Goal: Use online tool/utility: Utilize a website feature to perform a specific function

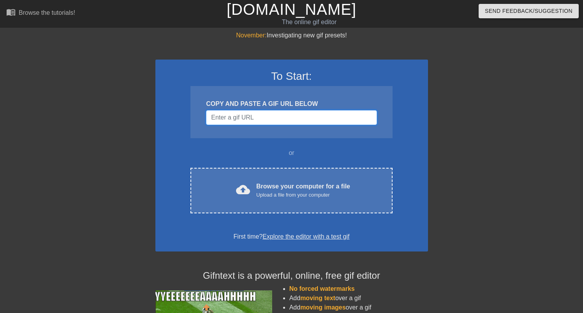
click at [264, 122] on input "Username" at bounding box center [291, 117] width 171 height 15
paste input "[URL][DOMAIN_NAME][PERSON_NAME]"
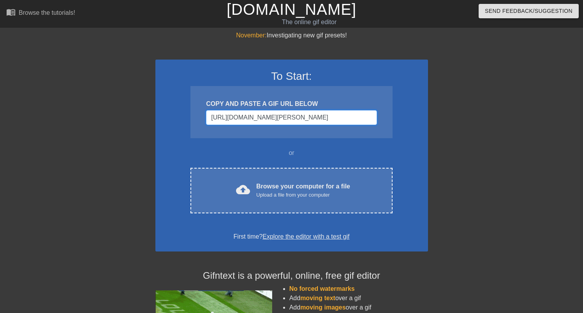
scroll to position [0, 113]
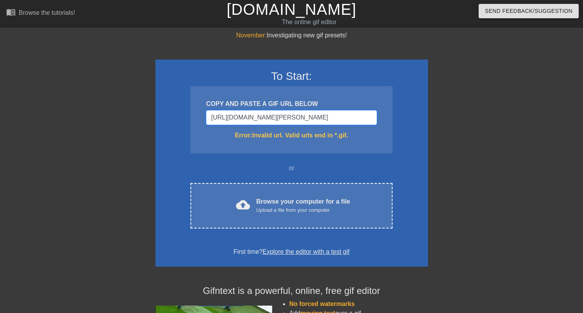
type input "[URL][DOMAIN_NAME][PERSON_NAME]"
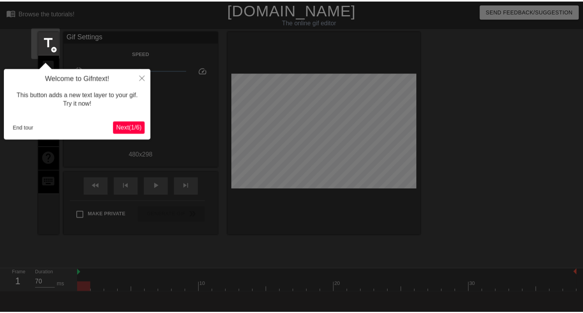
scroll to position [19, 0]
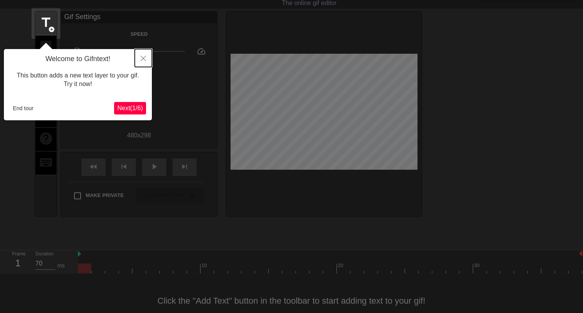
click at [141, 63] on button "Close" at bounding box center [143, 58] width 17 height 18
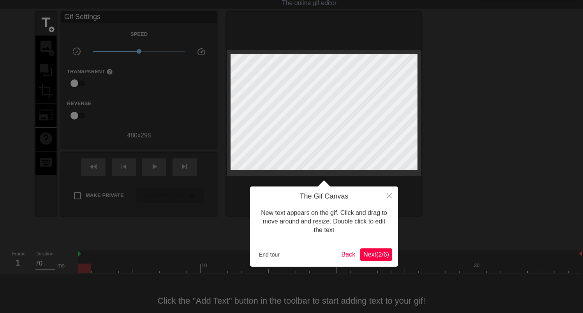
scroll to position [0, 0]
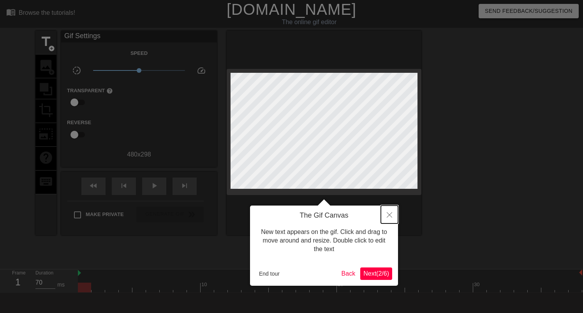
click at [387, 218] on button "Close" at bounding box center [389, 215] width 17 height 18
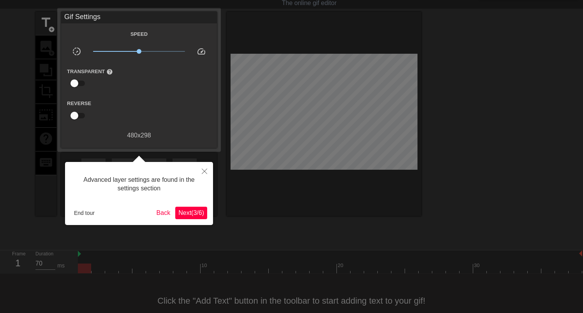
click at [181, 217] on button "Next ( 3 / 6 )" at bounding box center [191, 213] width 32 height 12
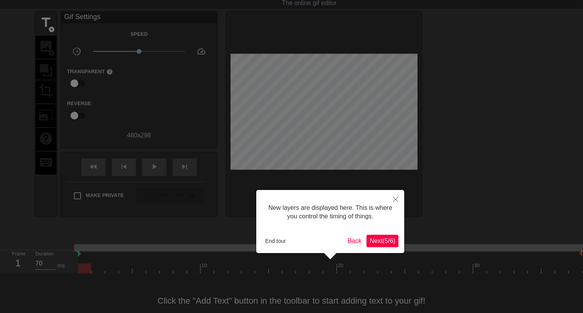
click at [382, 241] on span "Next ( 5 / 6 )" at bounding box center [383, 241] width 26 height 7
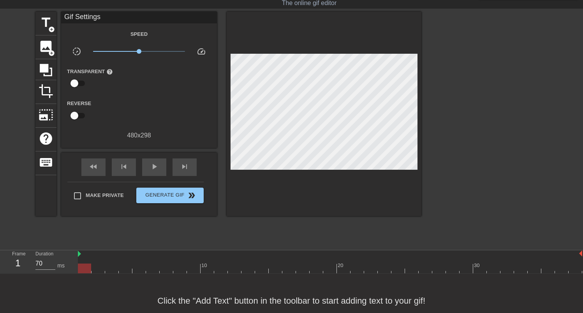
scroll to position [0, 0]
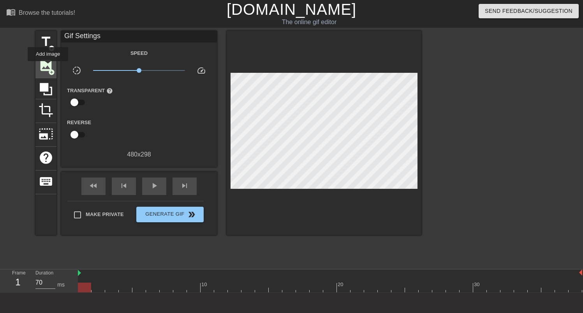
click at [48, 67] on span "image" at bounding box center [46, 65] width 15 height 15
click at [42, 66] on span "image" at bounding box center [46, 65] width 15 height 15
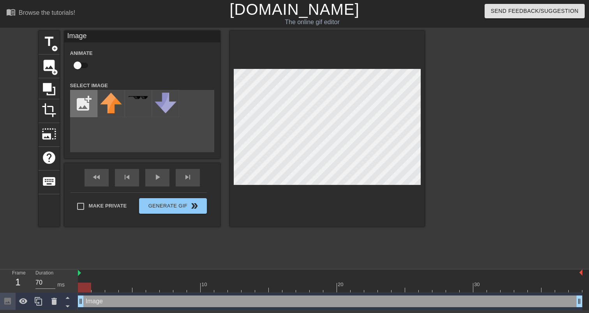
click at [80, 103] on input "file" at bounding box center [83, 103] width 26 height 26
type input "C:\fakepath\overview-JAMF.png"
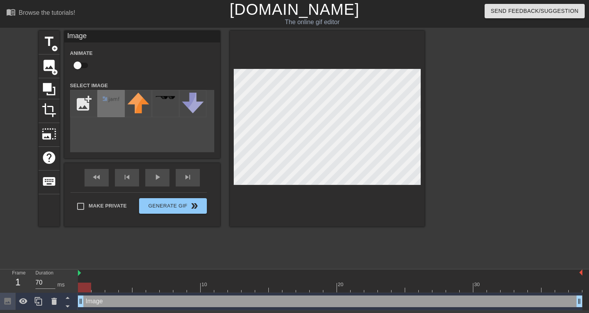
click at [116, 110] on div at bounding box center [110, 103] width 27 height 27
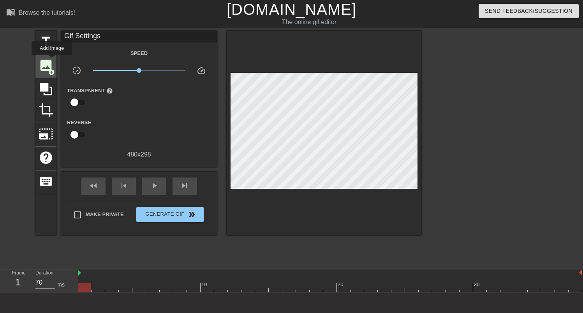
click at [52, 61] on span "image" at bounding box center [46, 65] width 15 height 15
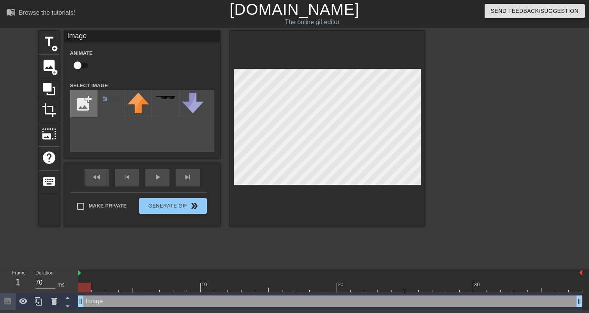
click at [86, 102] on input "file" at bounding box center [83, 103] width 26 height 26
type input "C:\fakepath\images.png"
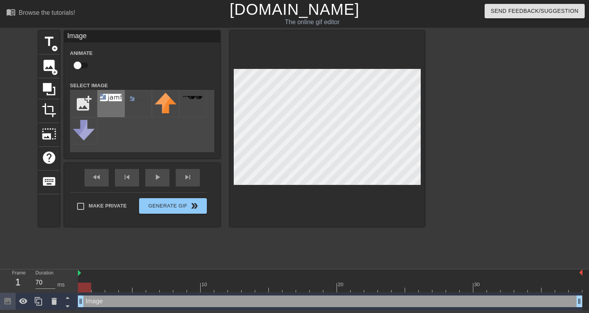
click at [113, 97] on img at bounding box center [111, 97] width 22 height 7
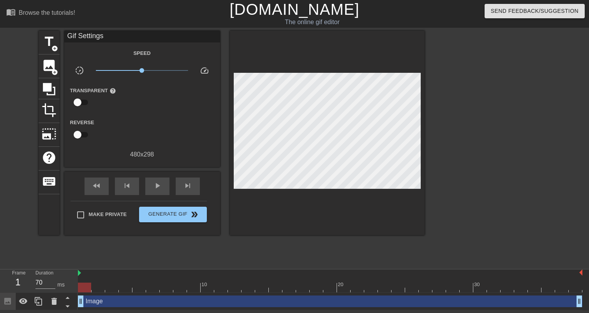
click at [298, 206] on div at bounding box center [327, 133] width 195 height 204
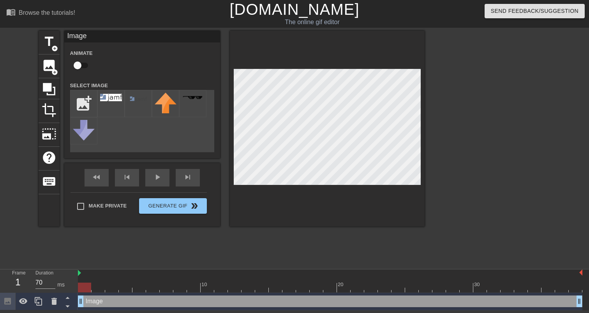
click at [301, 202] on div at bounding box center [327, 129] width 195 height 196
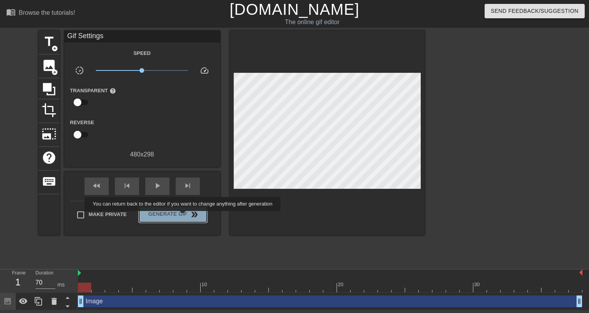
click at [188, 216] on span "Generate Gif double_arrow" at bounding box center [172, 214] width 61 height 9
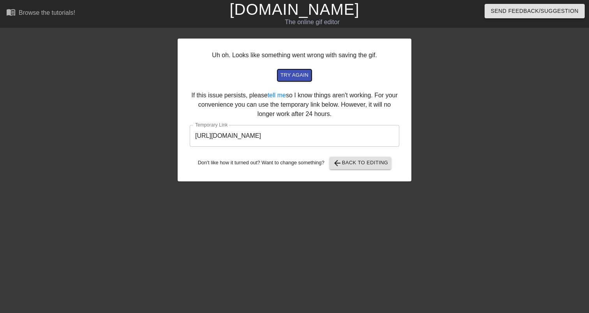
click at [294, 78] on span "try again" at bounding box center [294, 75] width 28 height 9
click at [381, 164] on span "arrow_back Back to Editing" at bounding box center [361, 162] width 56 height 9
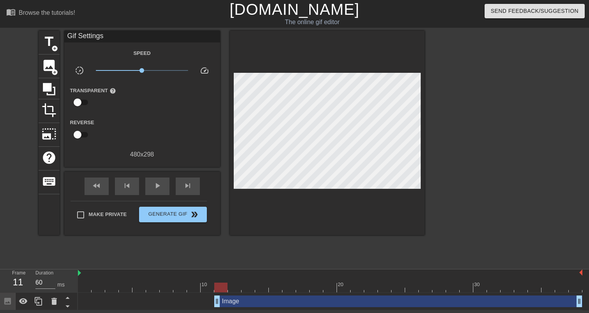
type input "70"
drag, startPoint x: 81, startPoint y: 303, endPoint x: 246, endPoint y: 308, distance: 166.0
click at [246, 308] on div "Image drag_handle drag_handle" at bounding box center [330, 302] width 504 height 18
